Goal: Transaction & Acquisition: Purchase product/service

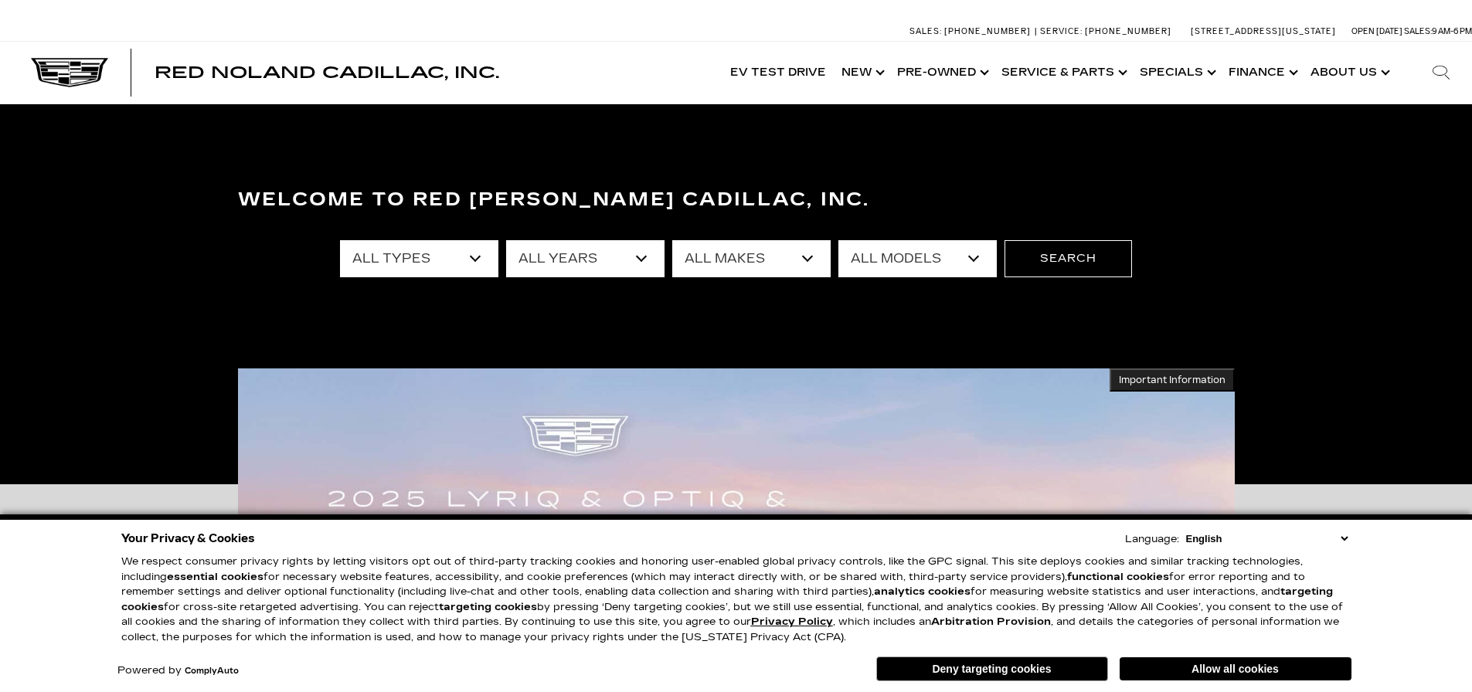
click at [551, 264] on select "All Years 2026 2025 2024 2023 2022 2021 2020 2019 2018 2015 2014 2011 2008" at bounding box center [585, 258] width 158 height 37
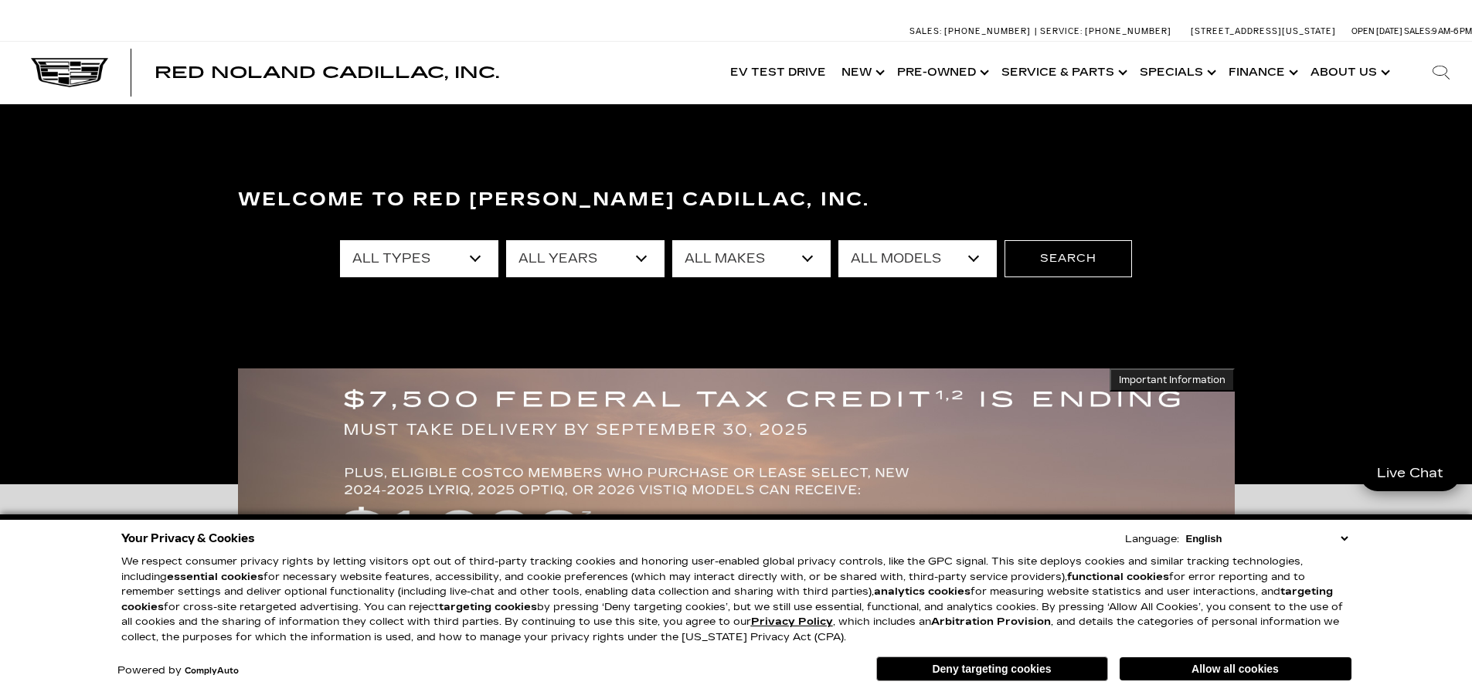
select select "2025"
click at [506, 240] on select "All Years 2026 2025 2024 2023 2022 2021 2020 2019 2018 2015 2014 2011 2008" at bounding box center [585, 258] width 158 height 37
click at [728, 267] on select "All Makes Audi Cadillac Honda Toyota" at bounding box center [751, 258] width 158 height 37
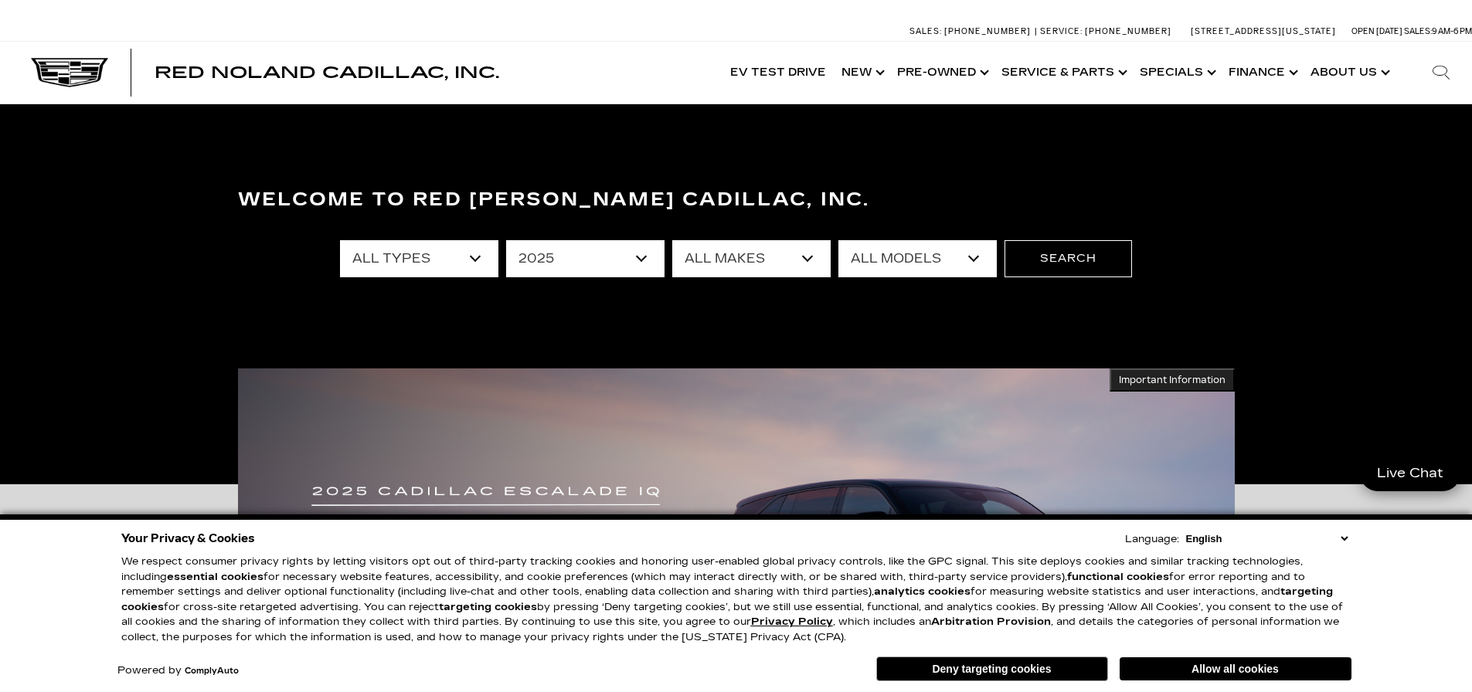
select select "Cadillac"
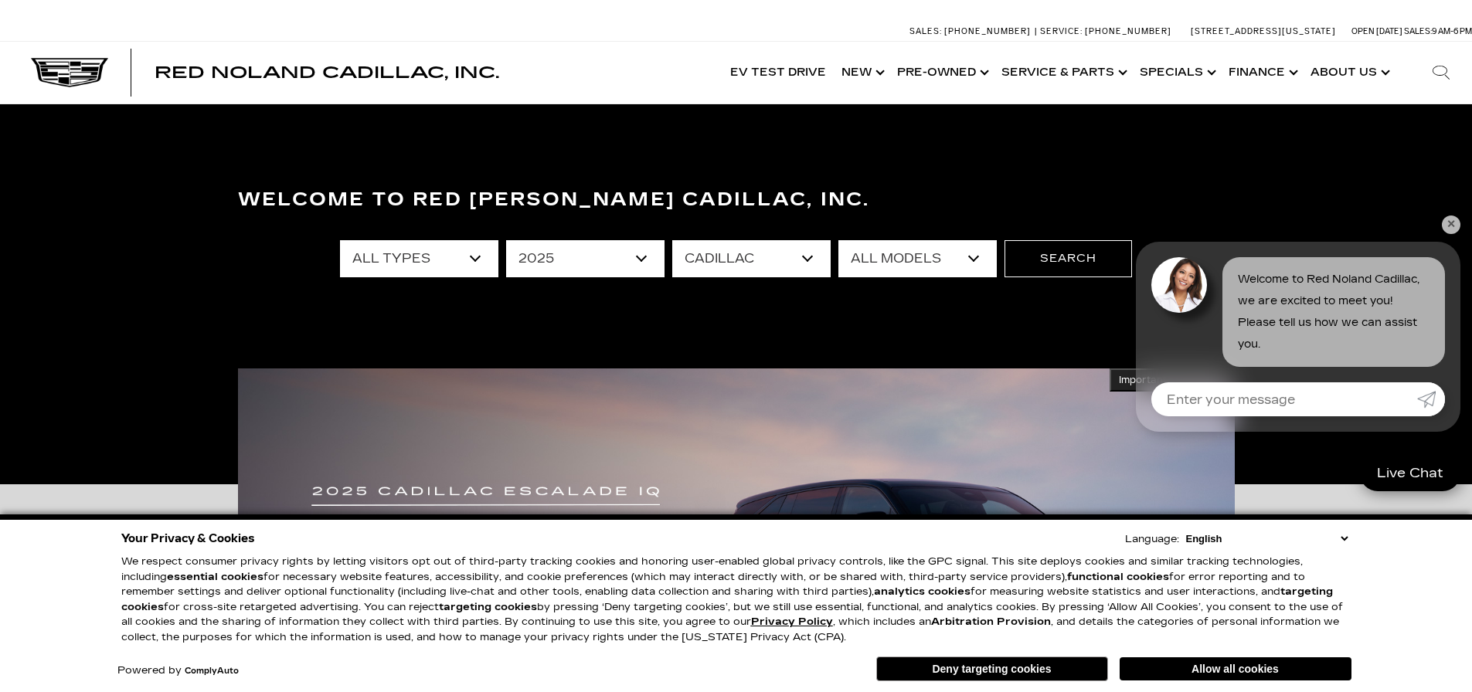
click at [672, 240] on select "All Makes Audi Cadillac Honda Toyota" at bounding box center [751, 258] width 158 height 37
click at [901, 266] on select "All Models CT4 CT5 Escalade Escalade ESV ESCALADE IQ LYRIQ OPTIQ XT5 XT6" at bounding box center [917, 258] width 158 height 37
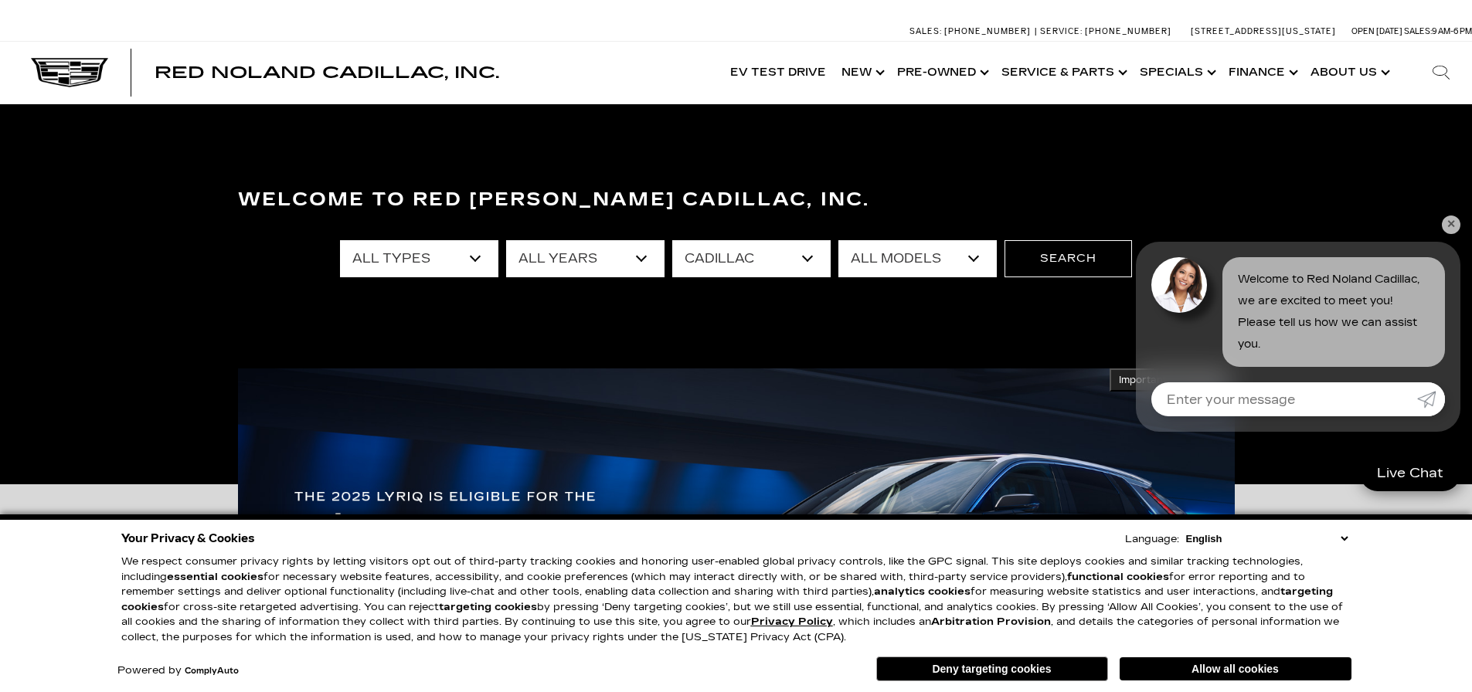
click at [915, 264] on select "All Models CT4 CT5 Escalade Escalade ESV ESCALADE IQ LYRIQ OPTIQ XT5 XT6" at bounding box center [917, 258] width 158 height 37
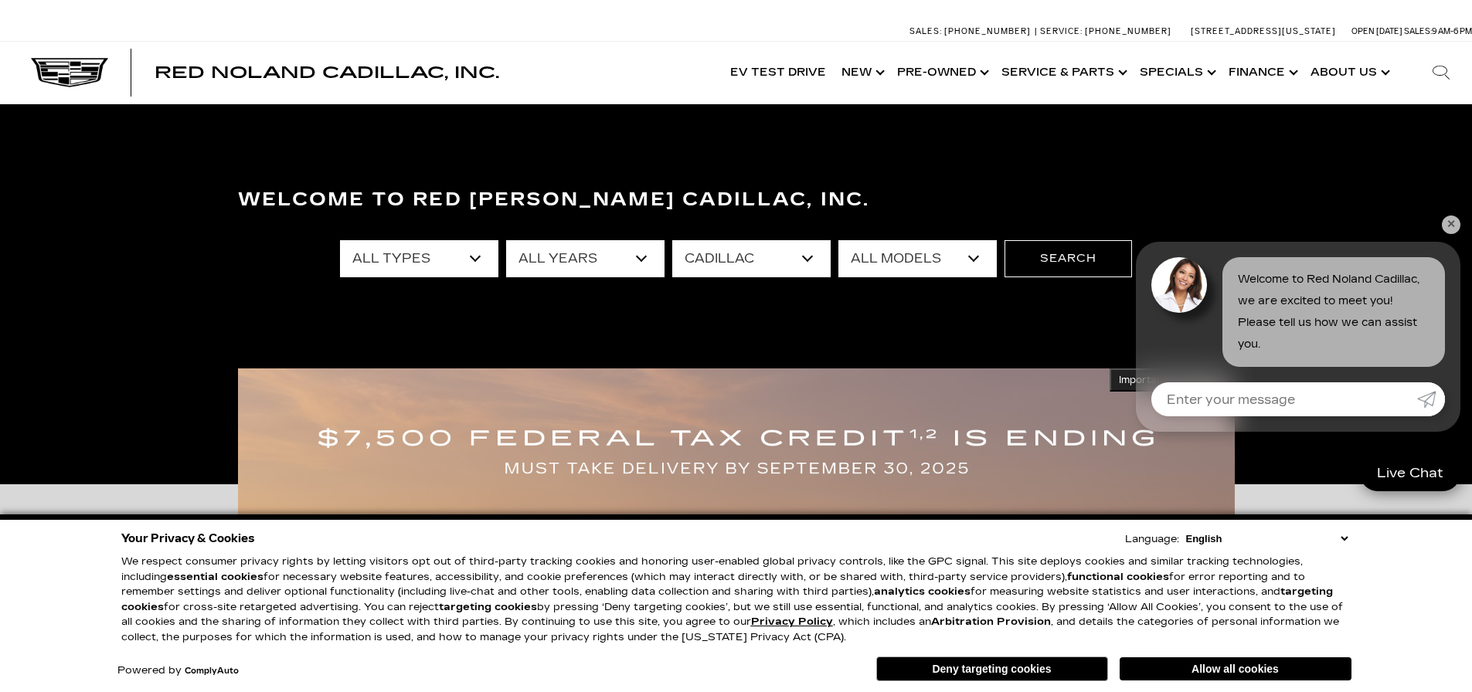
click at [474, 246] on select "All Types New Demo" at bounding box center [419, 258] width 158 height 37
click at [340, 240] on select "All Types New Demo" at bounding box center [419, 258] width 158 height 37
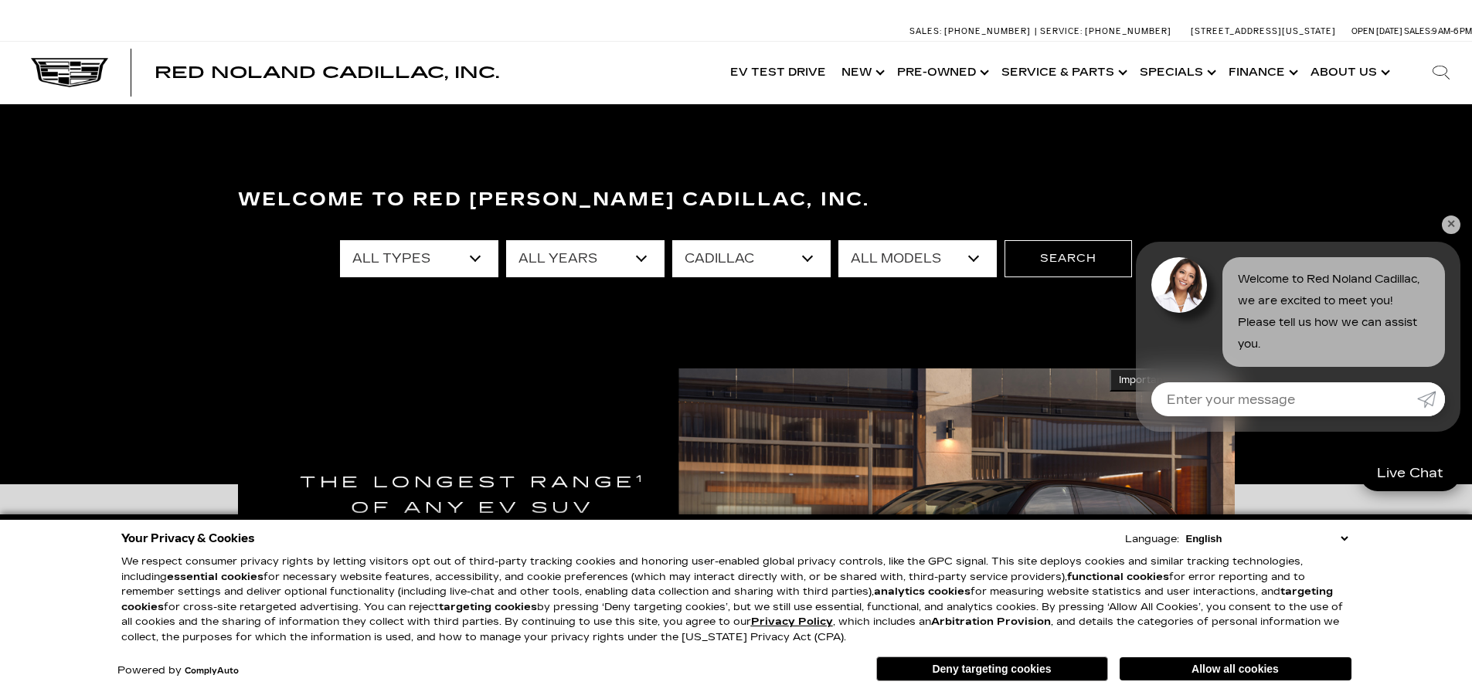
click at [612, 270] on select "All Years 2025" at bounding box center [585, 258] width 158 height 37
select select "Filter by year"
click at [506, 240] on select "All Years 2025" at bounding box center [585, 258] width 158 height 37
click at [978, 264] on select "All Models CT4 CT5 CT5-V DTS Escalade Escalade ESV ESCALADE IQ ESCALADE IQL LYR…" at bounding box center [917, 258] width 158 height 37
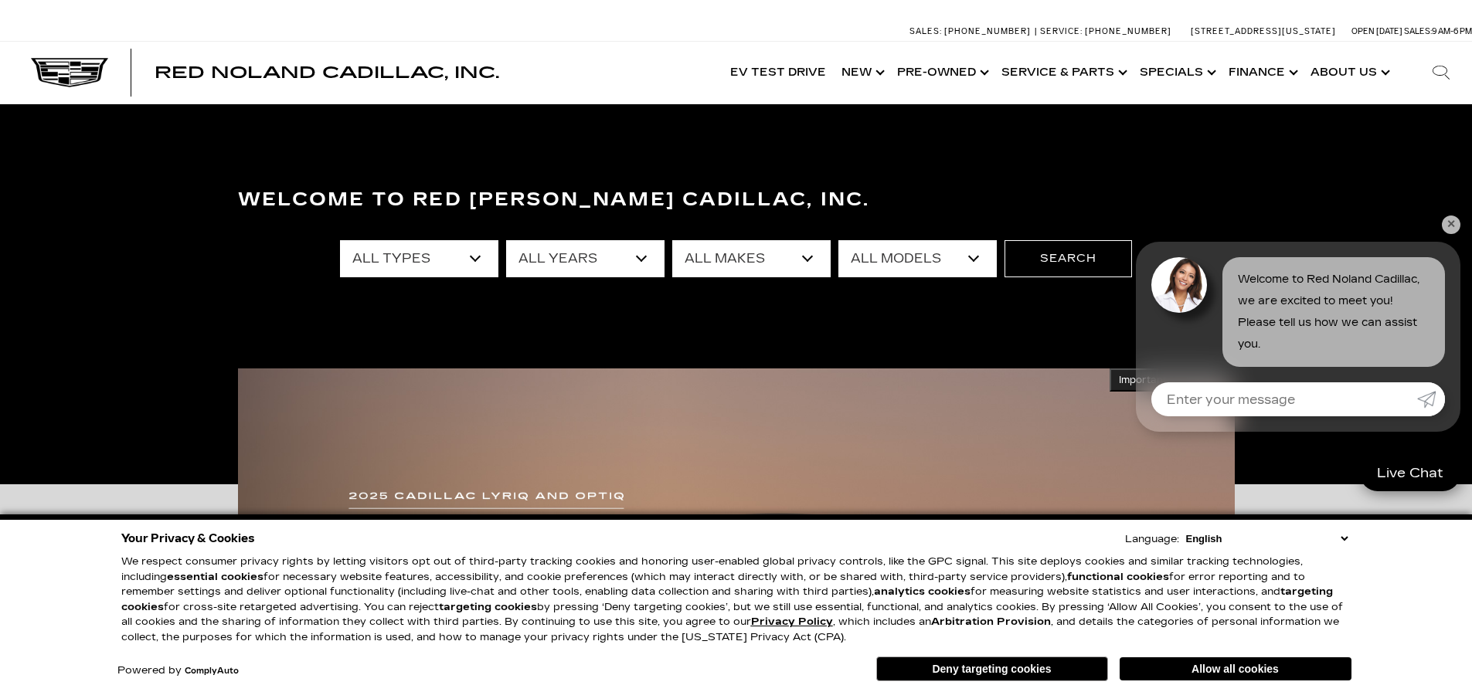
select select "XT4"
click at [838, 240] on select "All Models CT4 CT5 CT5-V DTS Escalade Escalade ESV ESCALADE IQ ESCALADE IQL LYR…" at bounding box center [917, 258] width 158 height 37
click at [1064, 258] on button "Search" at bounding box center [1069, 258] width 128 height 37
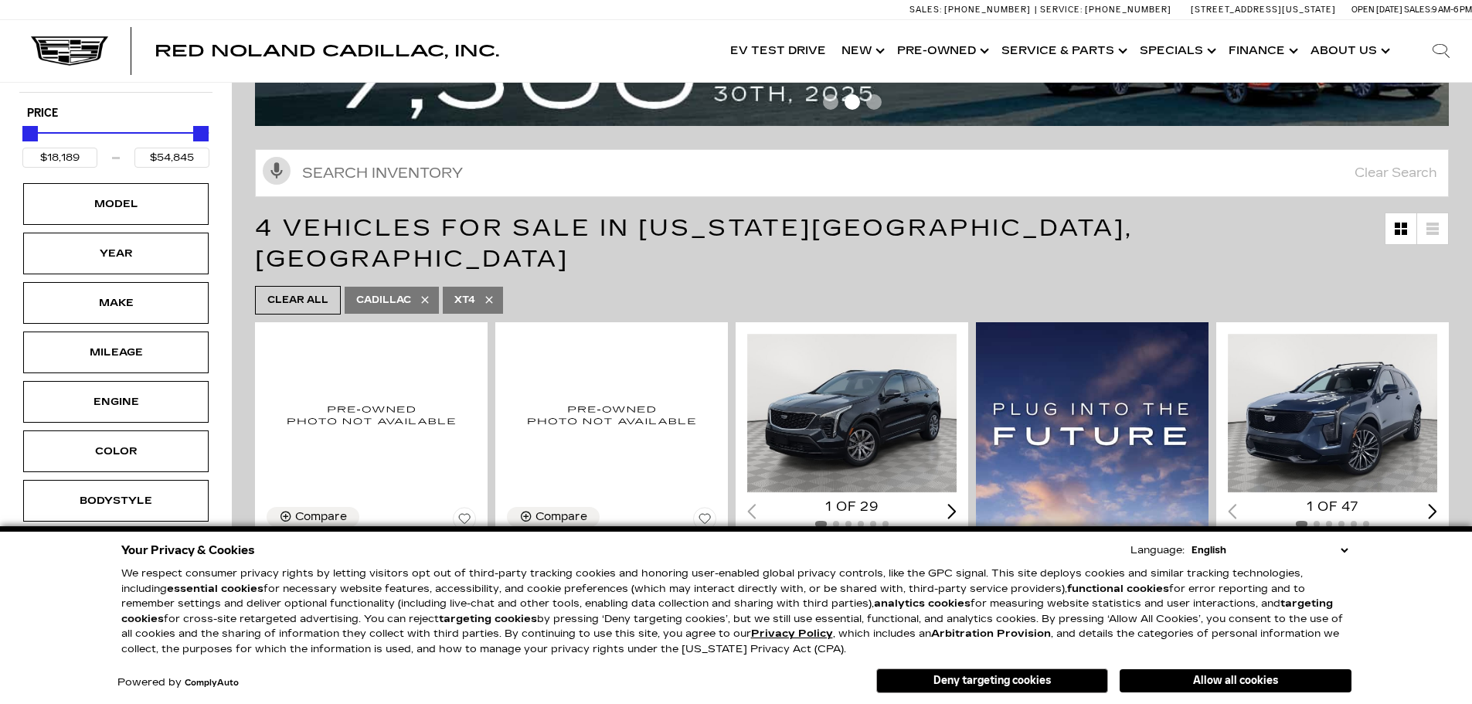
click at [1051, 678] on button "Deny targeting cookies" at bounding box center [992, 680] width 232 height 25
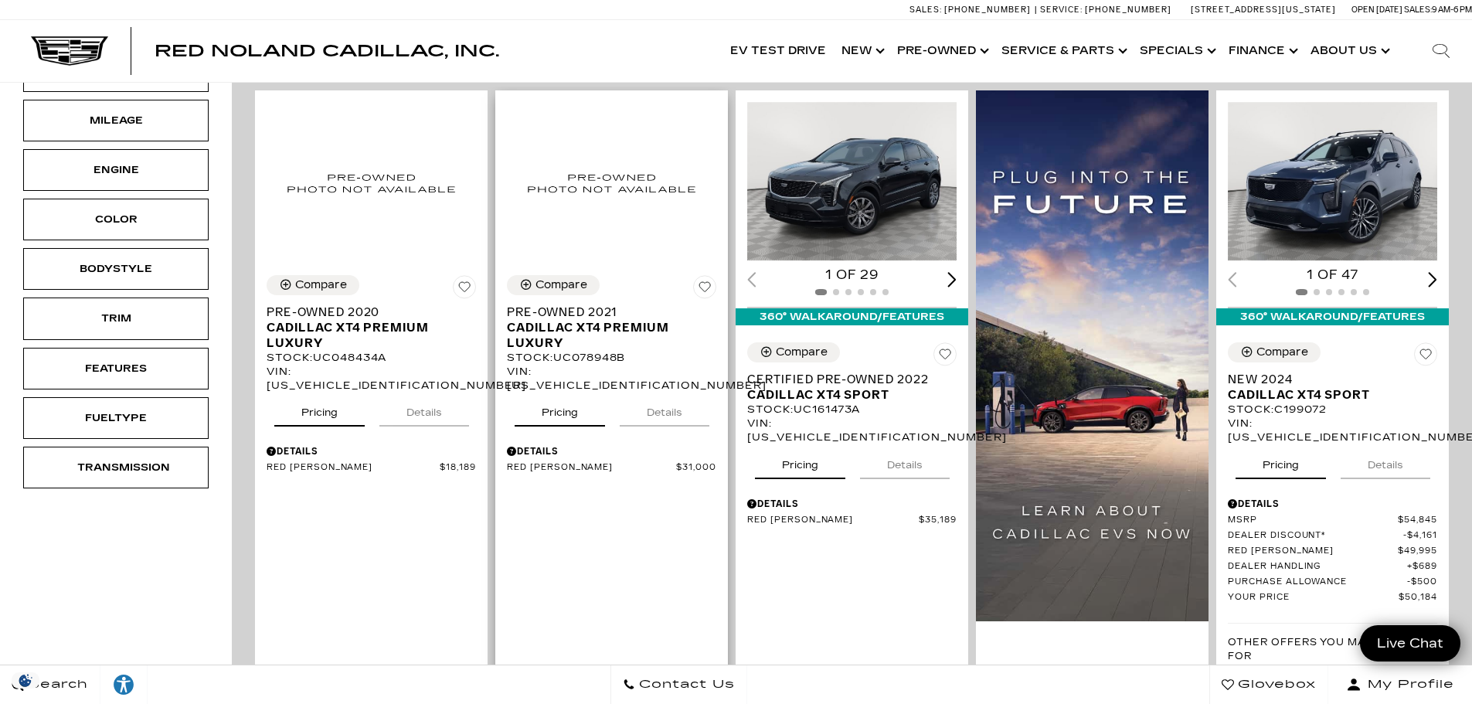
scroll to position [155, 0]
